Goal: Transaction & Acquisition: Purchase product/service

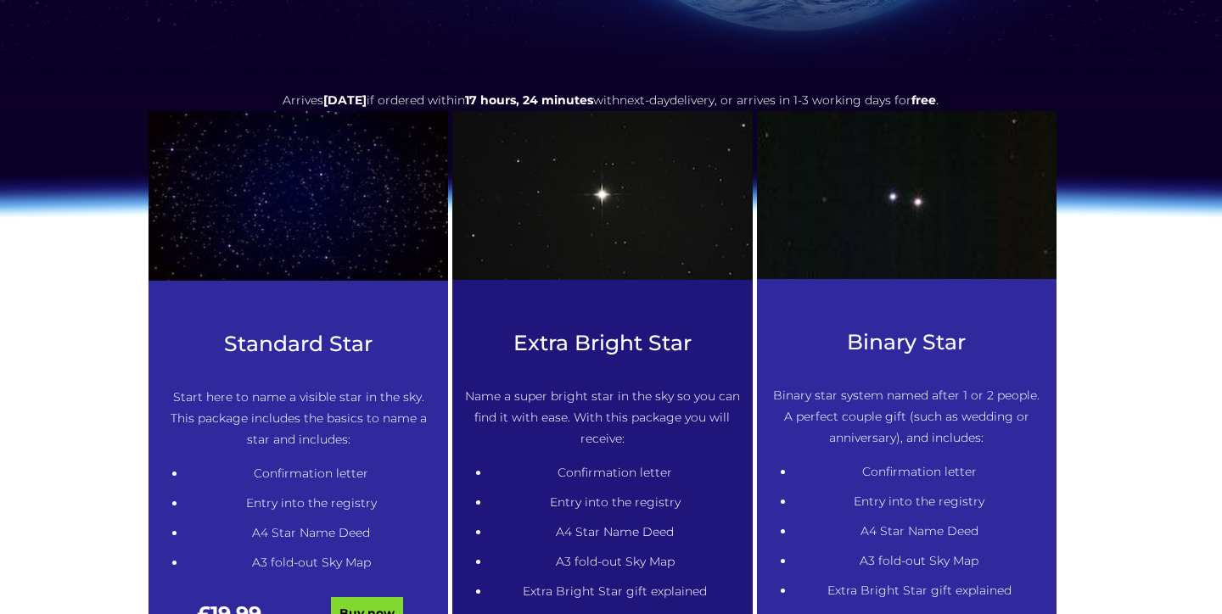
scroll to position [779, 0]
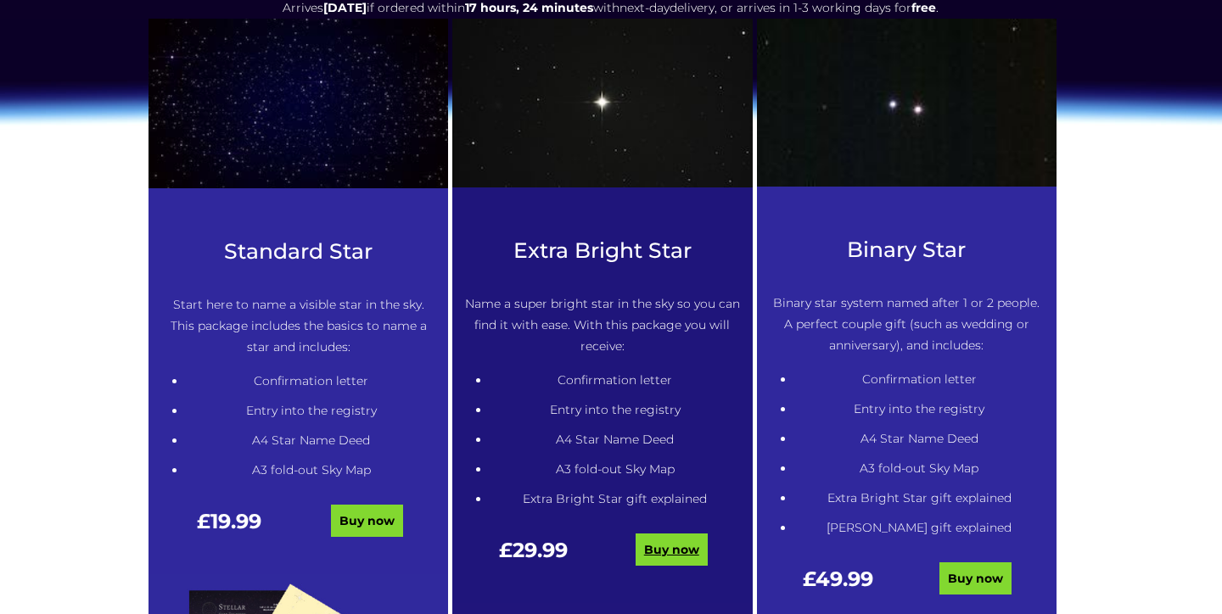
click at [665, 548] on link "Buy now" at bounding box center [671, 550] width 72 height 32
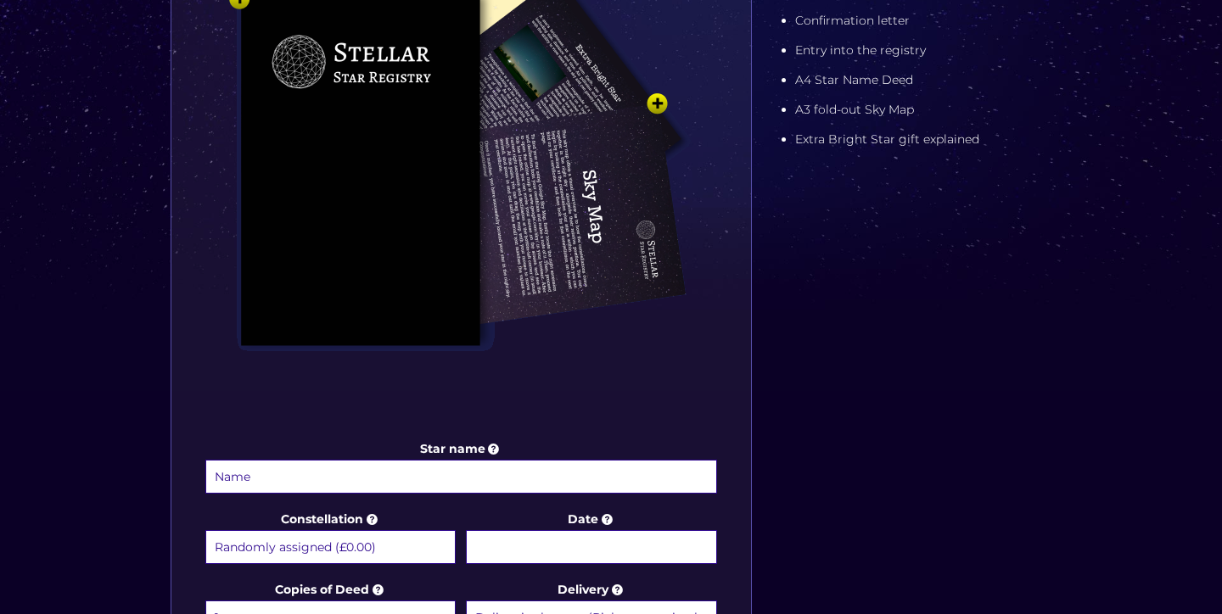
scroll to position [474, 0]
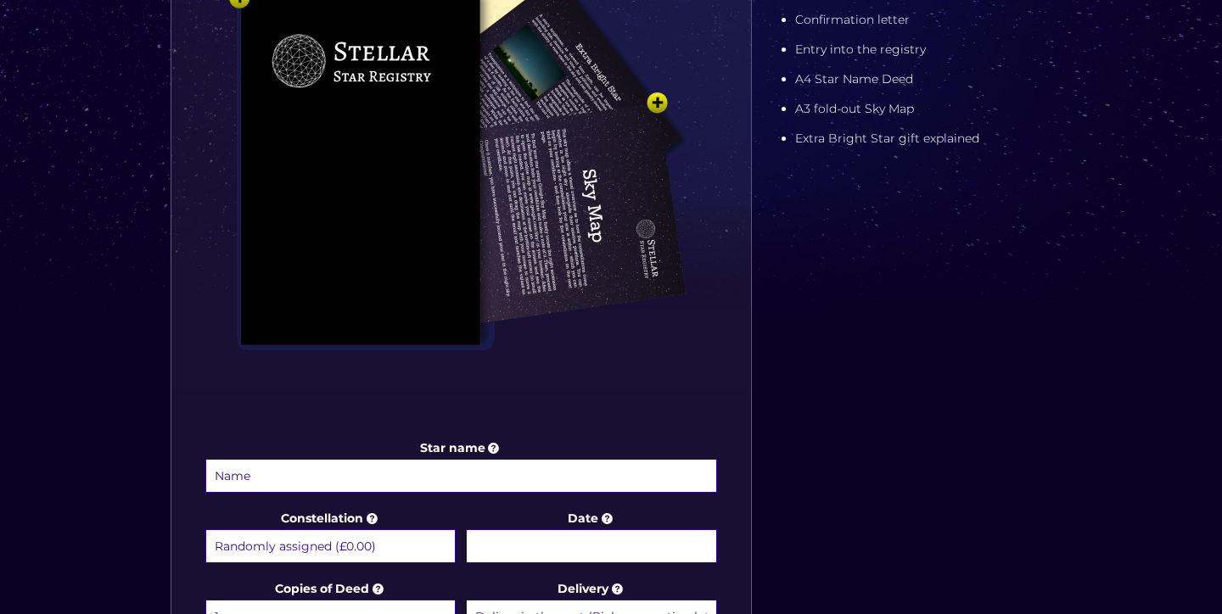
click at [299, 479] on input "Star name" at bounding box center [461, 476] width 512 height 34
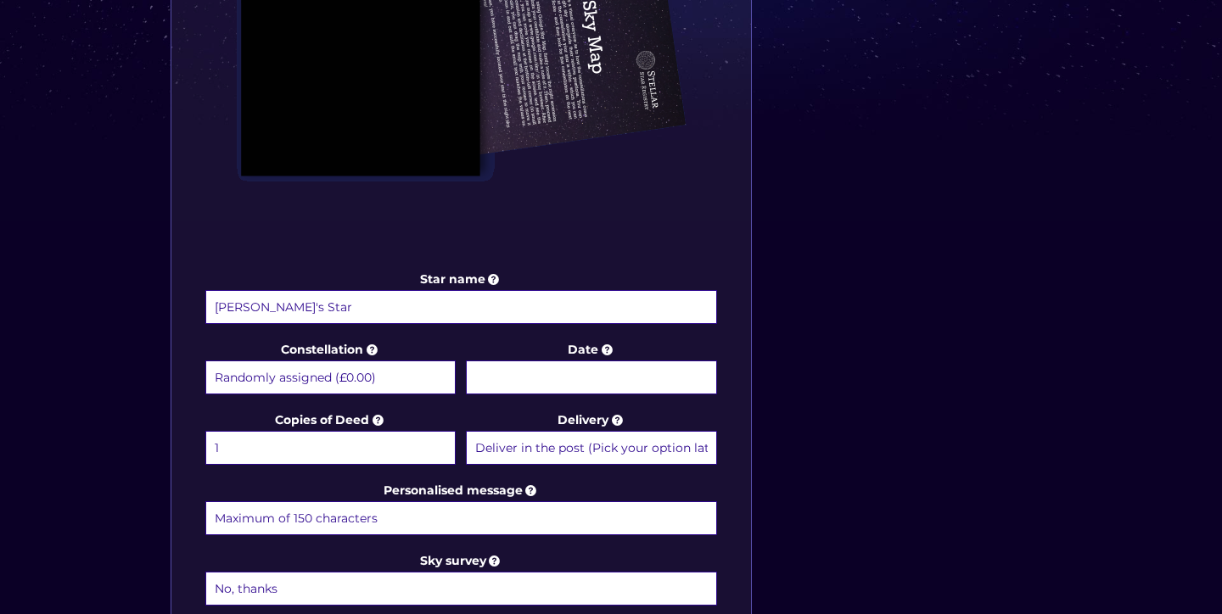
scroll to position [647, 0]
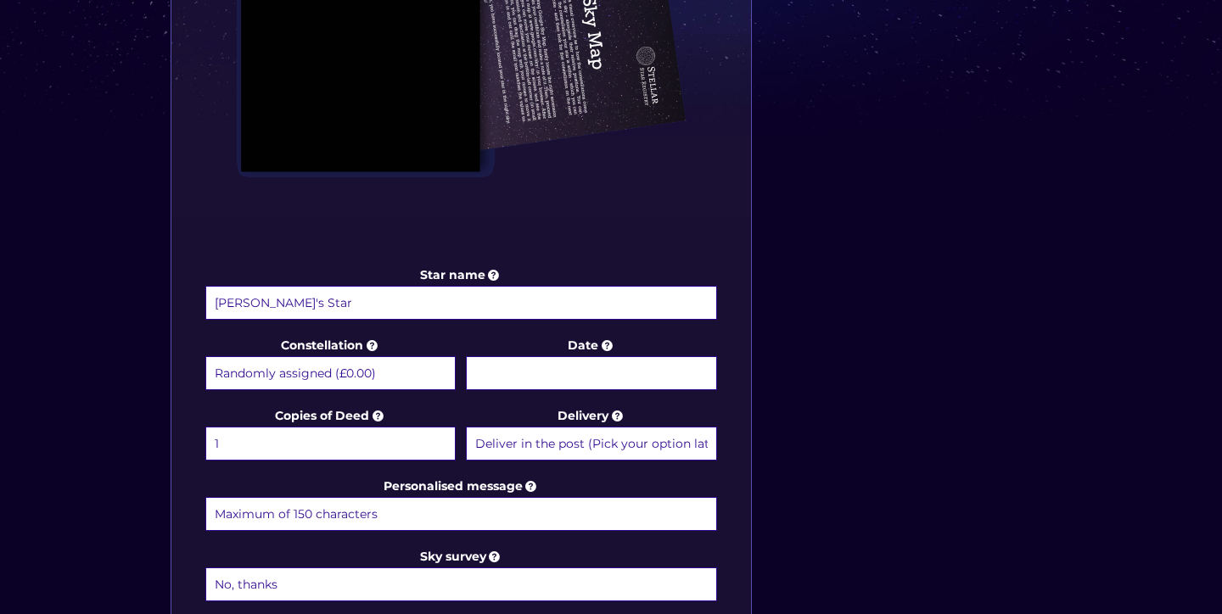
type input "[PERSON_NAME]'s Star"
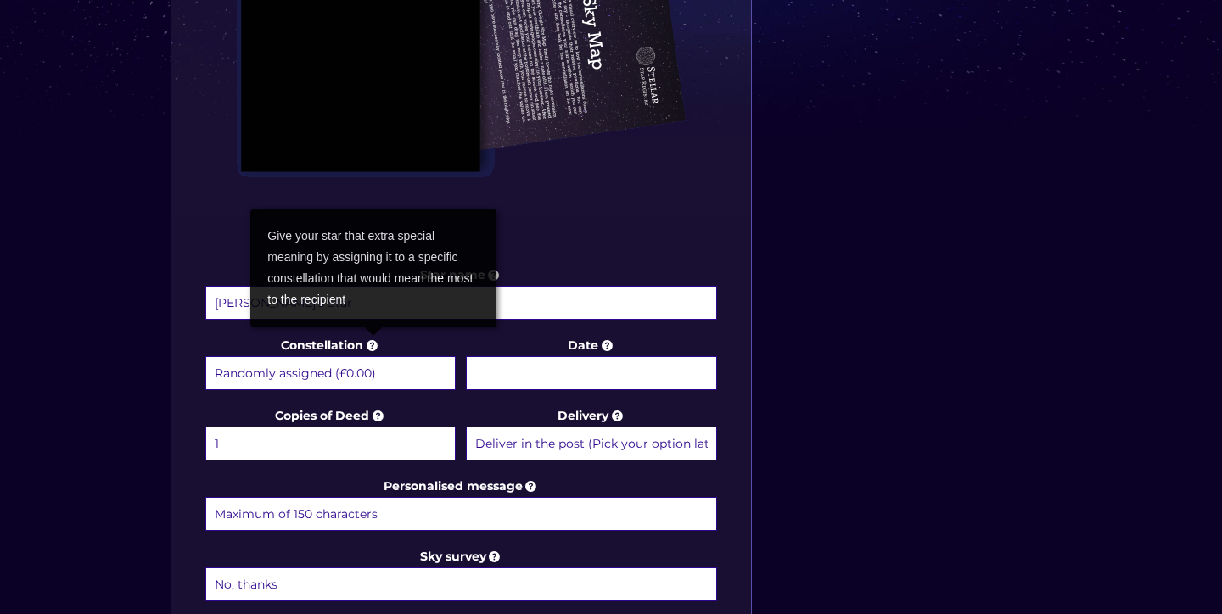
click at [374, 348] on icon at bounding box center [371, 345] width 17 height 15
click at [374, 356] on select "Randomly assigned (£0.00) Aquarius - [DATE] - [DATE] (+£9.99) Aries - [DATE] - …" at bounding box center [330, 373] width 250 height 34
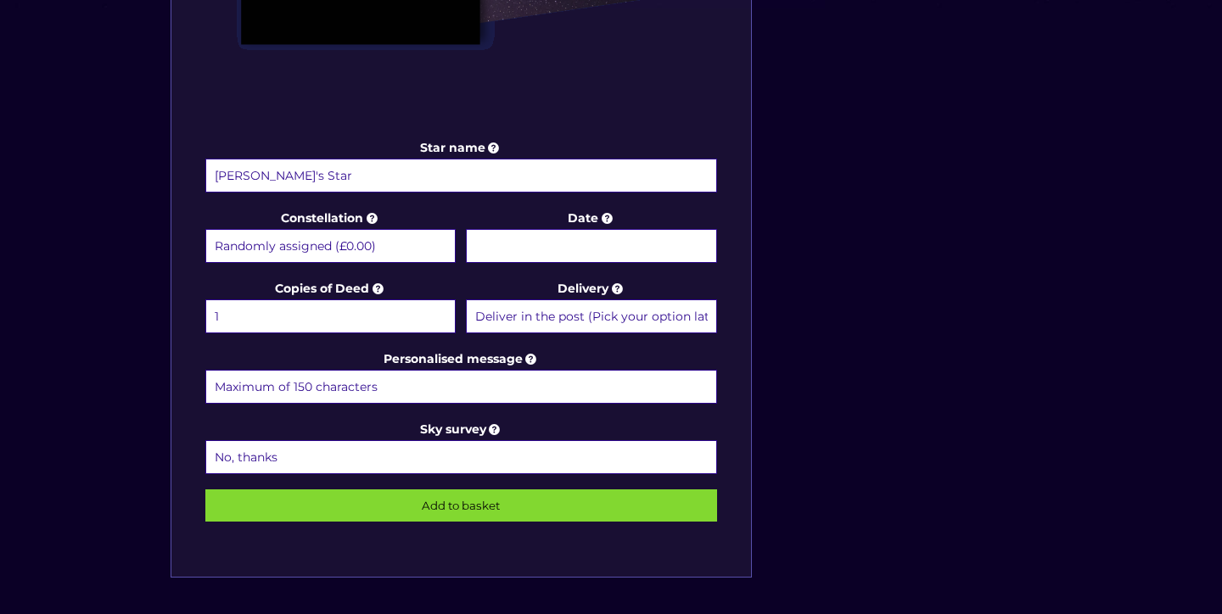
scroll to position [776, 0]
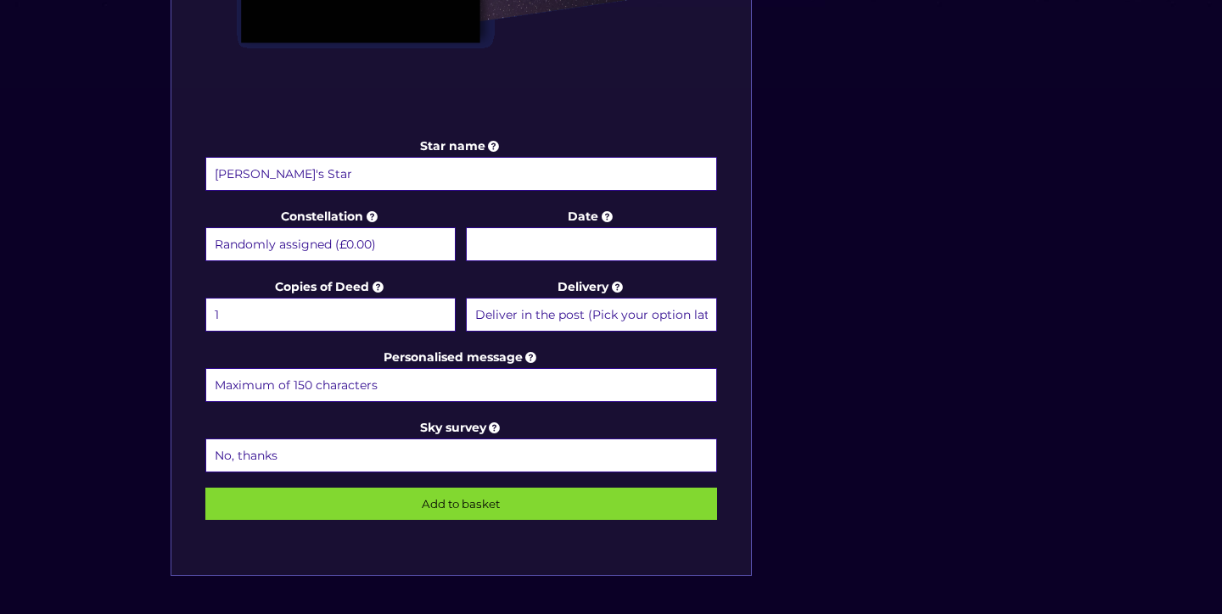
click at [467, 504] on input "Add to basket" at bounding box center [461, 504] width 512 height 32
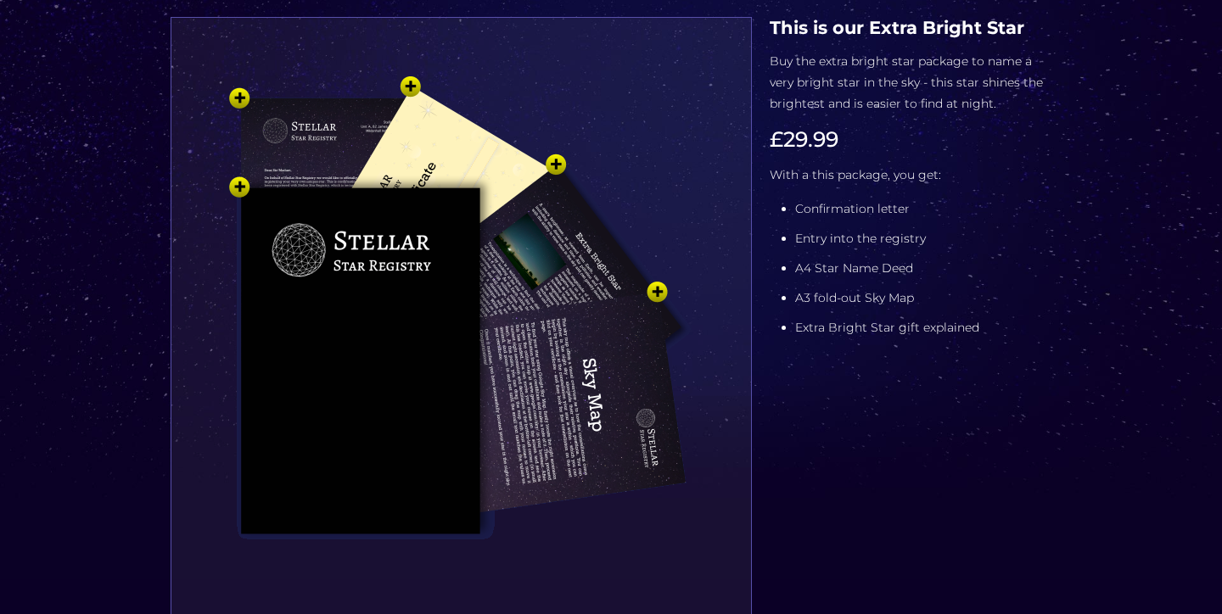
scroll to position [270, 0]
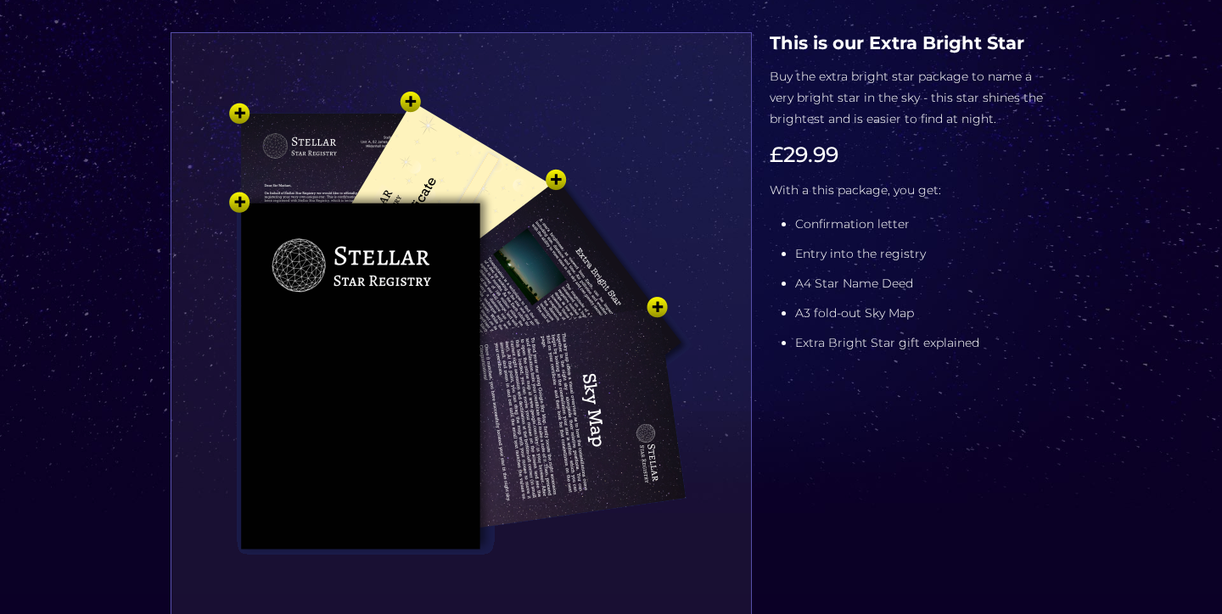
click at [322, 205] on img at bounding box center [460, 356] width 509 height 560
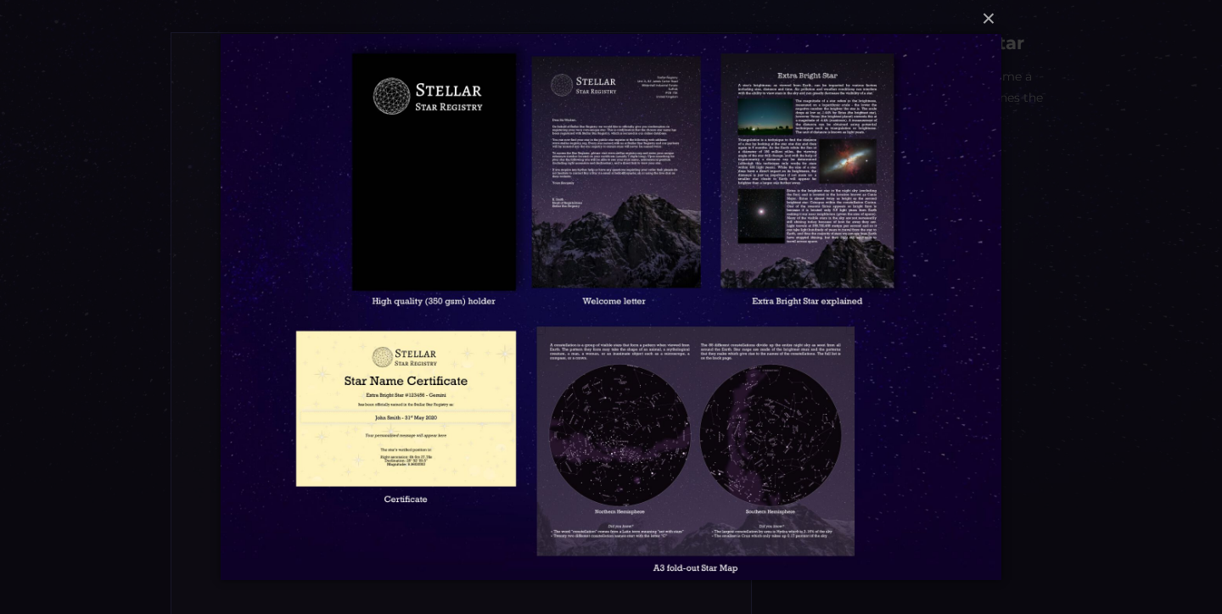
click at [388, 457] on img at bounding box center [611, 307] width 781 height 614
click at [994, 28] on button "×" at bounding box center [610, 18] width 781 height 37
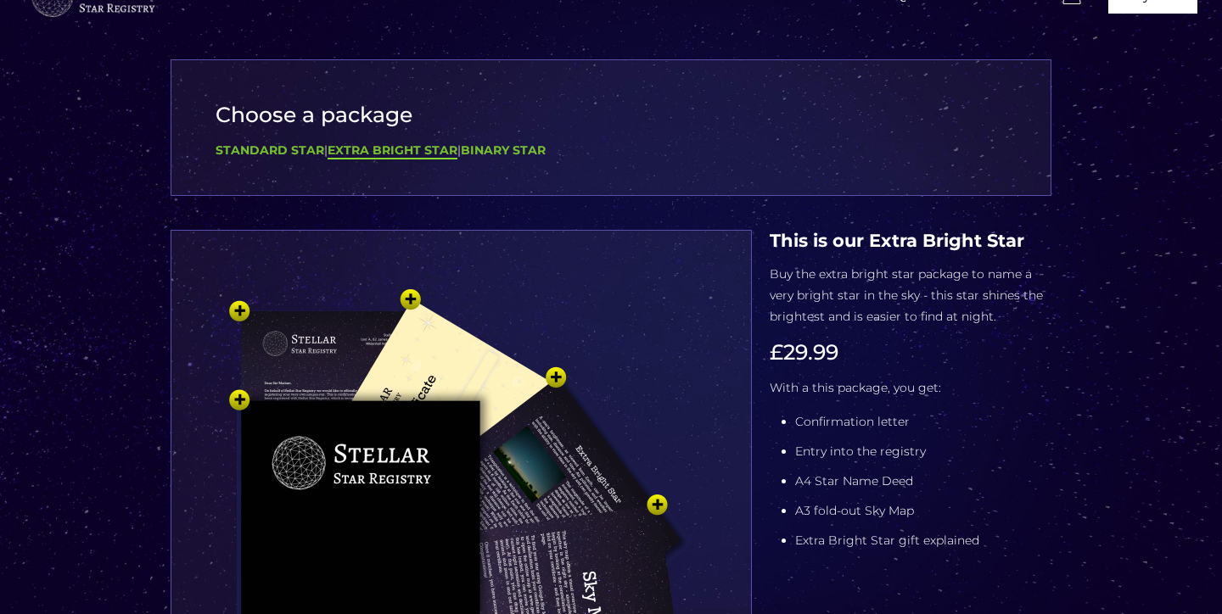
scroll to position [98, 0]
